Goal: Information Seeking & Learning: Understand process/instructions

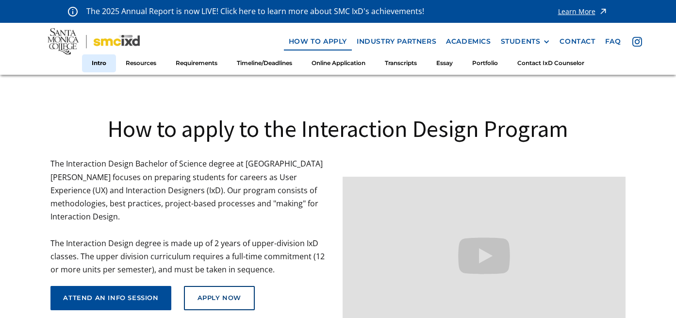
scroll to position [2, 0]
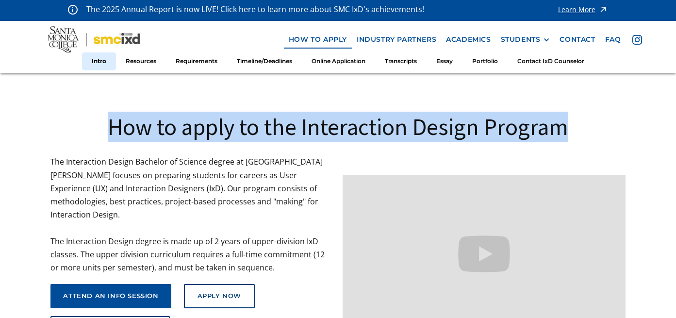
drag, startPoint x: 95, startPoint y: 123, endPoint x: 564, endPoint y: 127, distance: 468.7
click at [564, 127] on h1 "How to apply to the Interaction Design Program" at bounding box center [337, 127] width 574 height 30
copy h1 "How to apply to the Interaction Design Program"
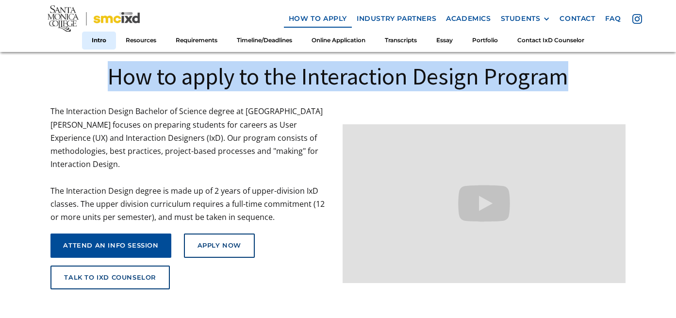
scroll to position [57, 0]
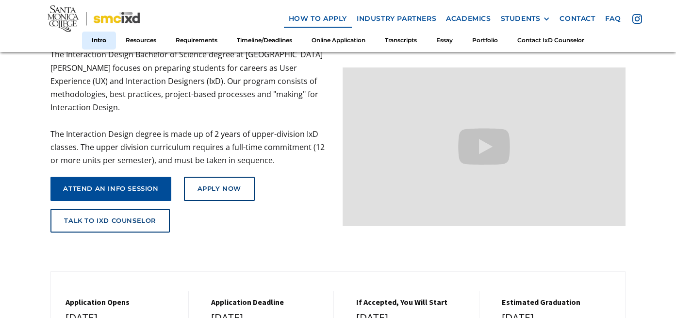
click at [275, 226] on div "How to apply to the Interaction Design Program The Interaction Design Bachelor …" at bounding box center [337, 109] width 574 height 286
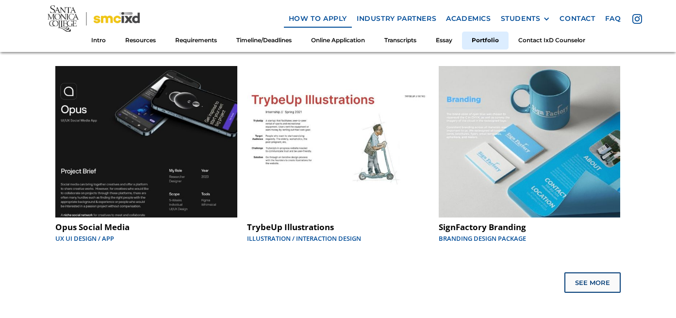
scroll to position [5090, 0]
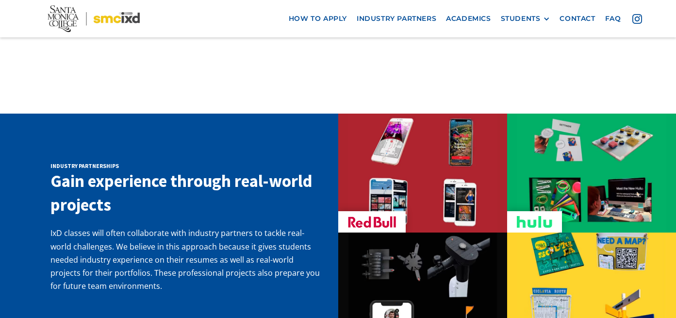
scroll to position [1505, 0]
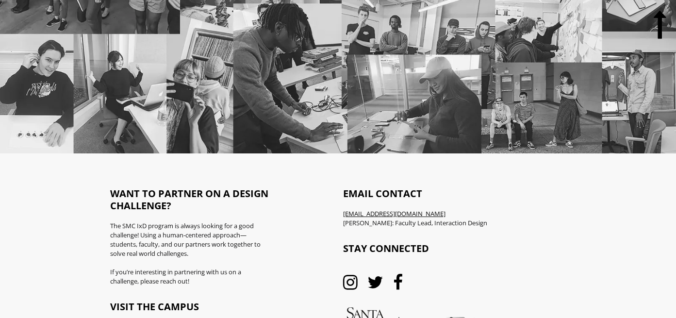
scroll to position [5437, 0]
